Goal: Task Accomplishment & Management: Manage account settings

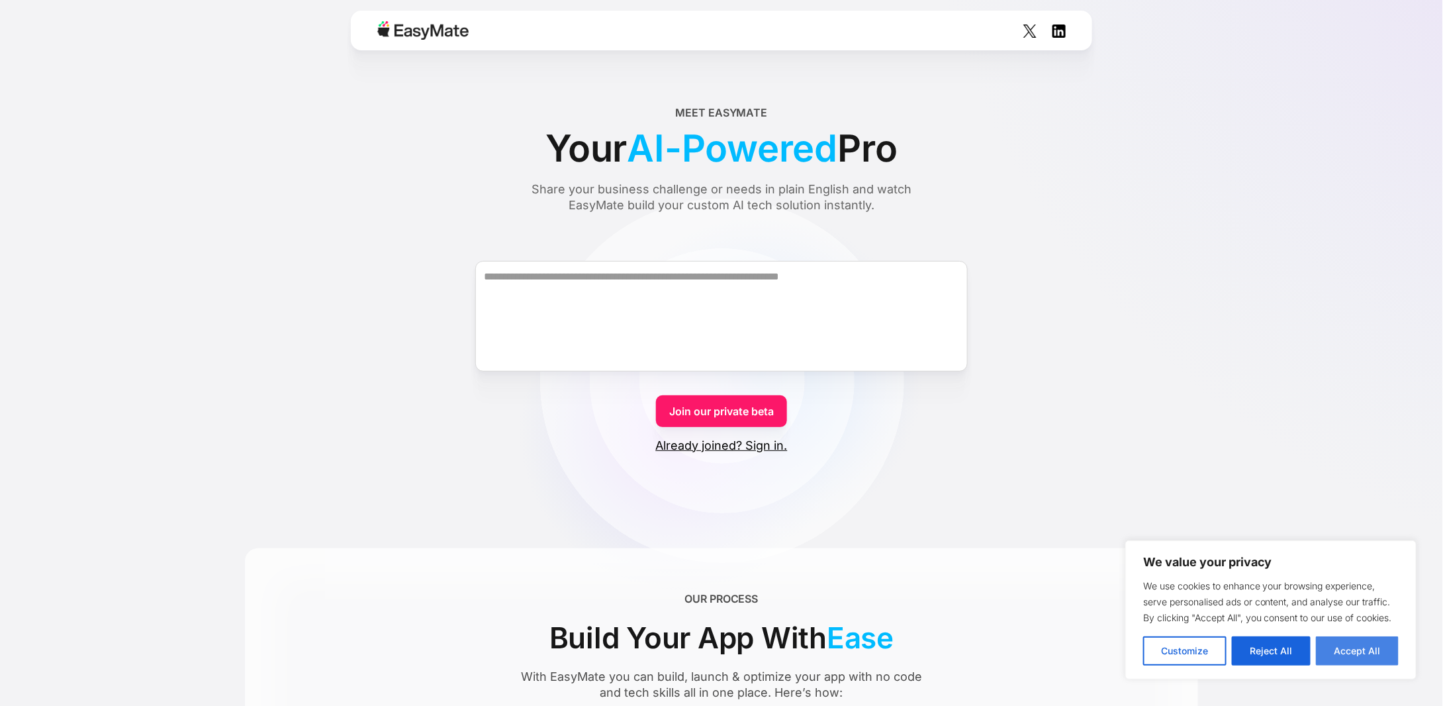
click at [1360, 657] on button "Accept All" at bounding box center [1357, 650] width 83 height 29
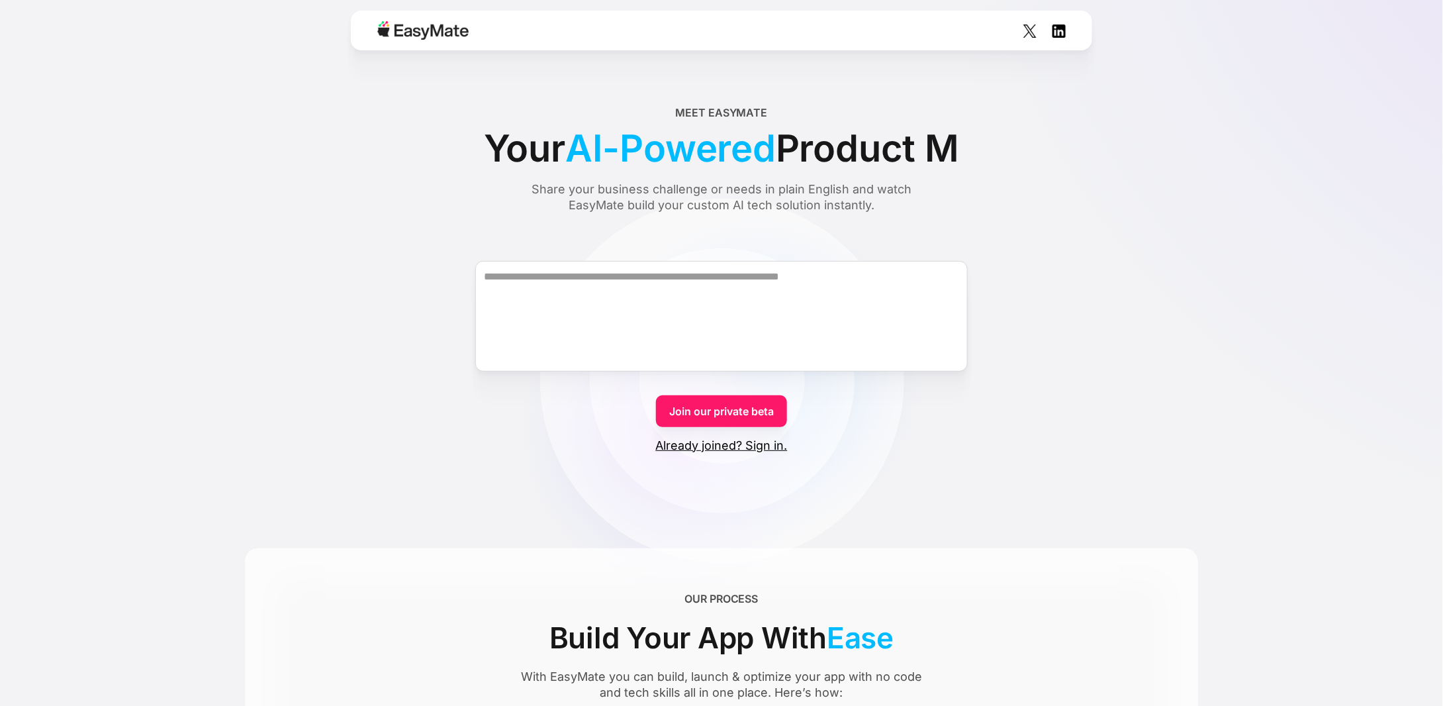
click at [773, 442] on link "Already joined? Sign in." at bounding box center [722, 446] width 132 height 16
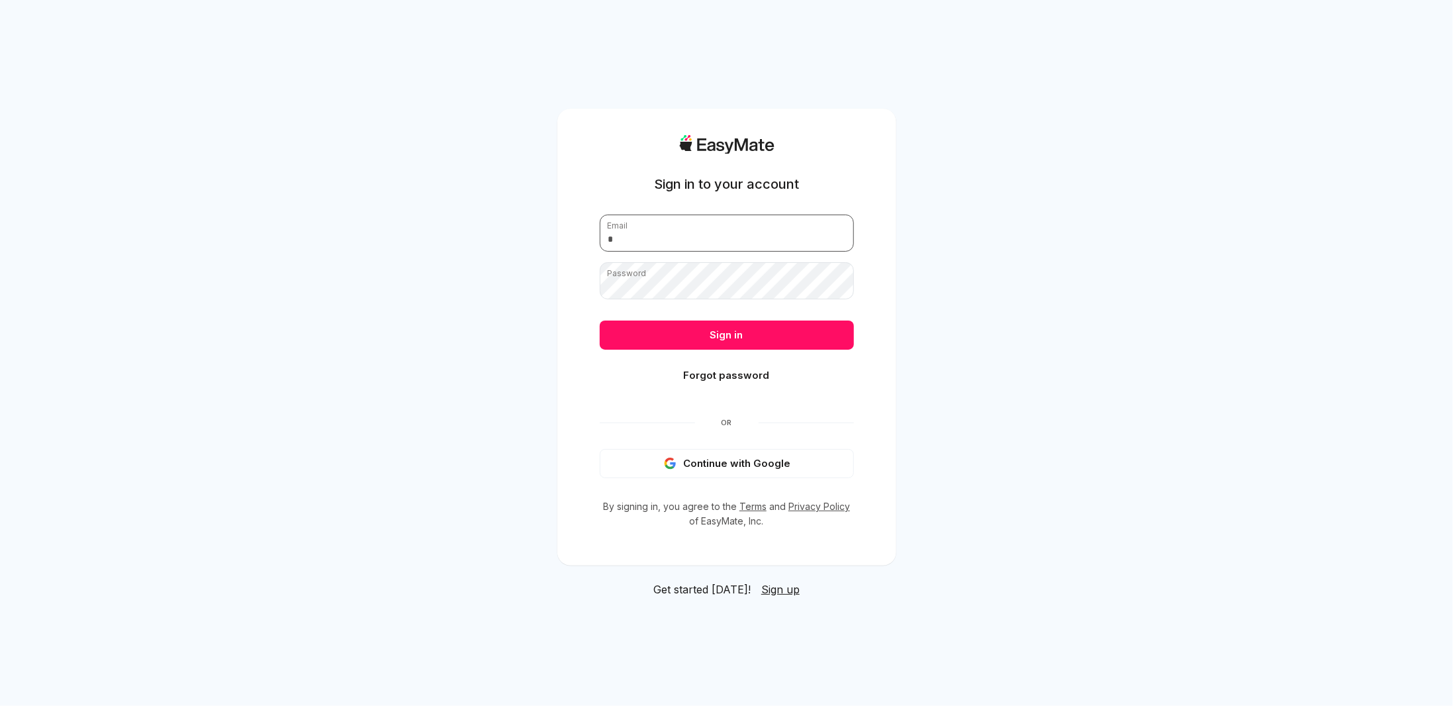
click at [723, 230] on input "email" at bounding box center [727, 232] width 254 height 37
click at [1028, 255] on div "Sign in to your account Email Password Sign in Forgot password Or Continue with…" at bounding box center [726, 353] width 1453 height 706
click at [761, 463] on button "Continue with Google" at bounding box center [727, 463] width 254 height 29
